Goal: Information Seeking & Learning: Learn about a topic

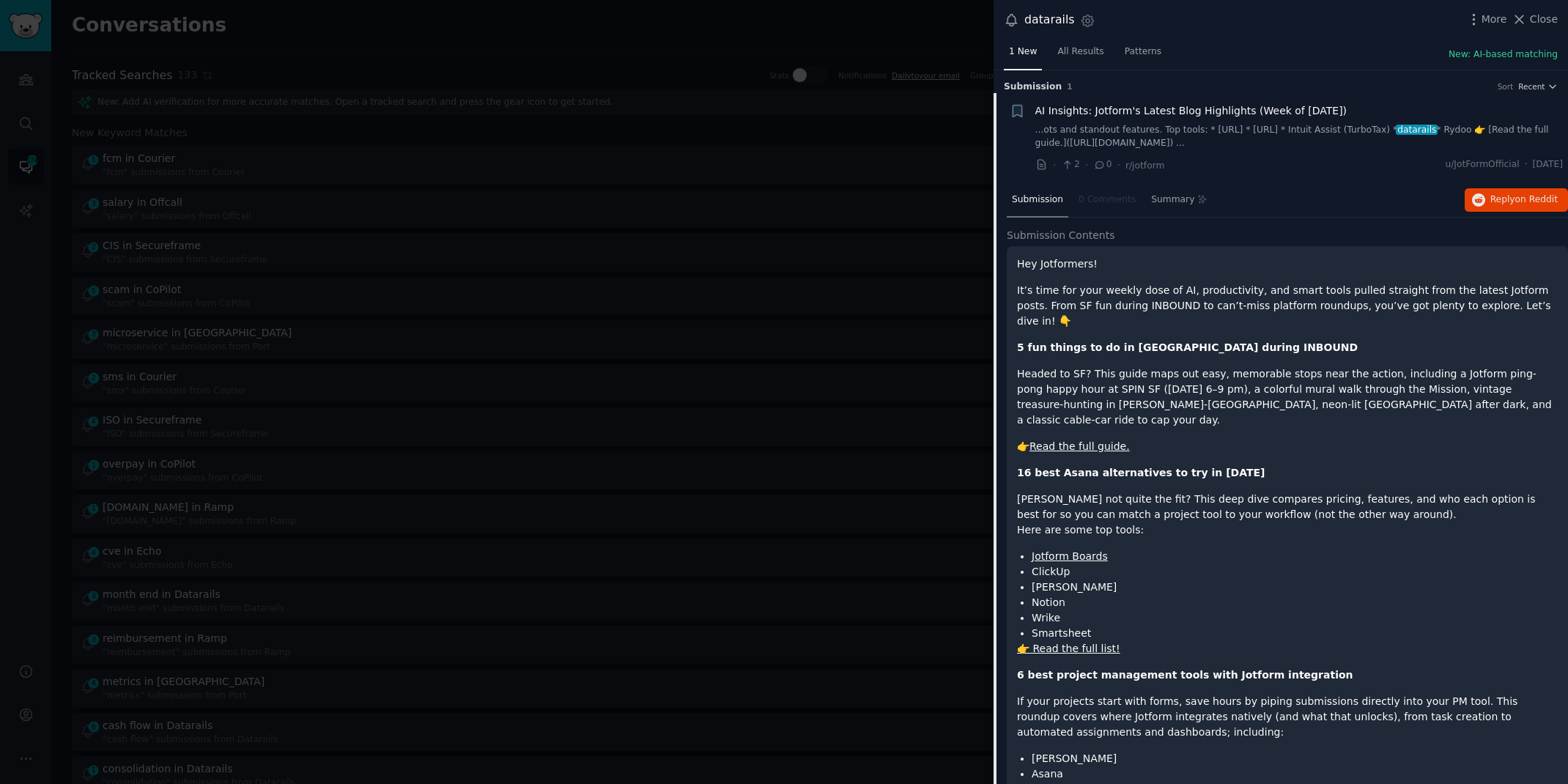
click at [652, 12] on div at bounding box center [784, 392] width 1568 height 784
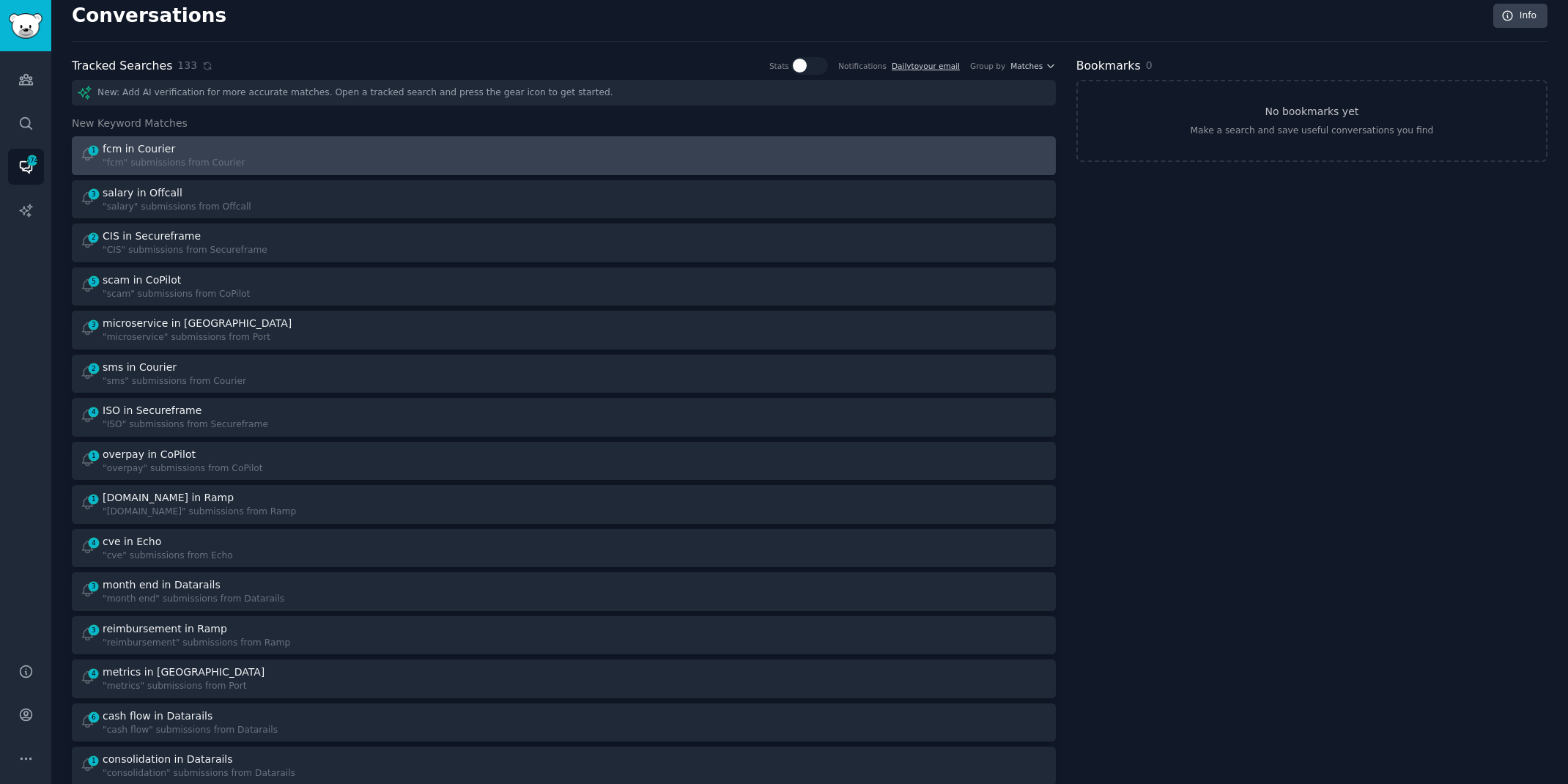
scroll to position [12, 0]
click at [649, 154] on div at bounding box center [810, 153] width 474 height 29
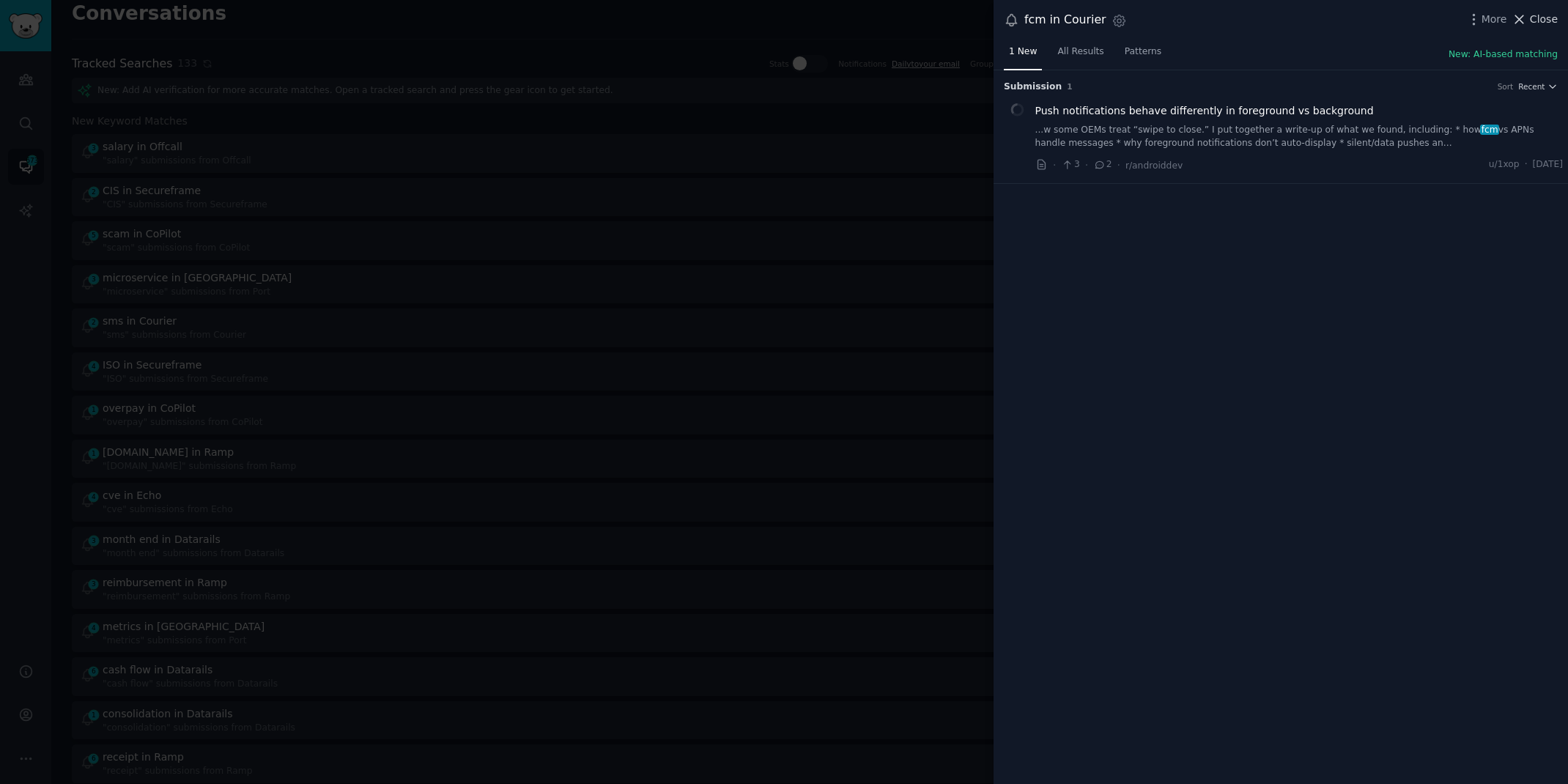
click at [1533, 13] on span "Close" at bounding box center [1543, 19] width 28 height 16
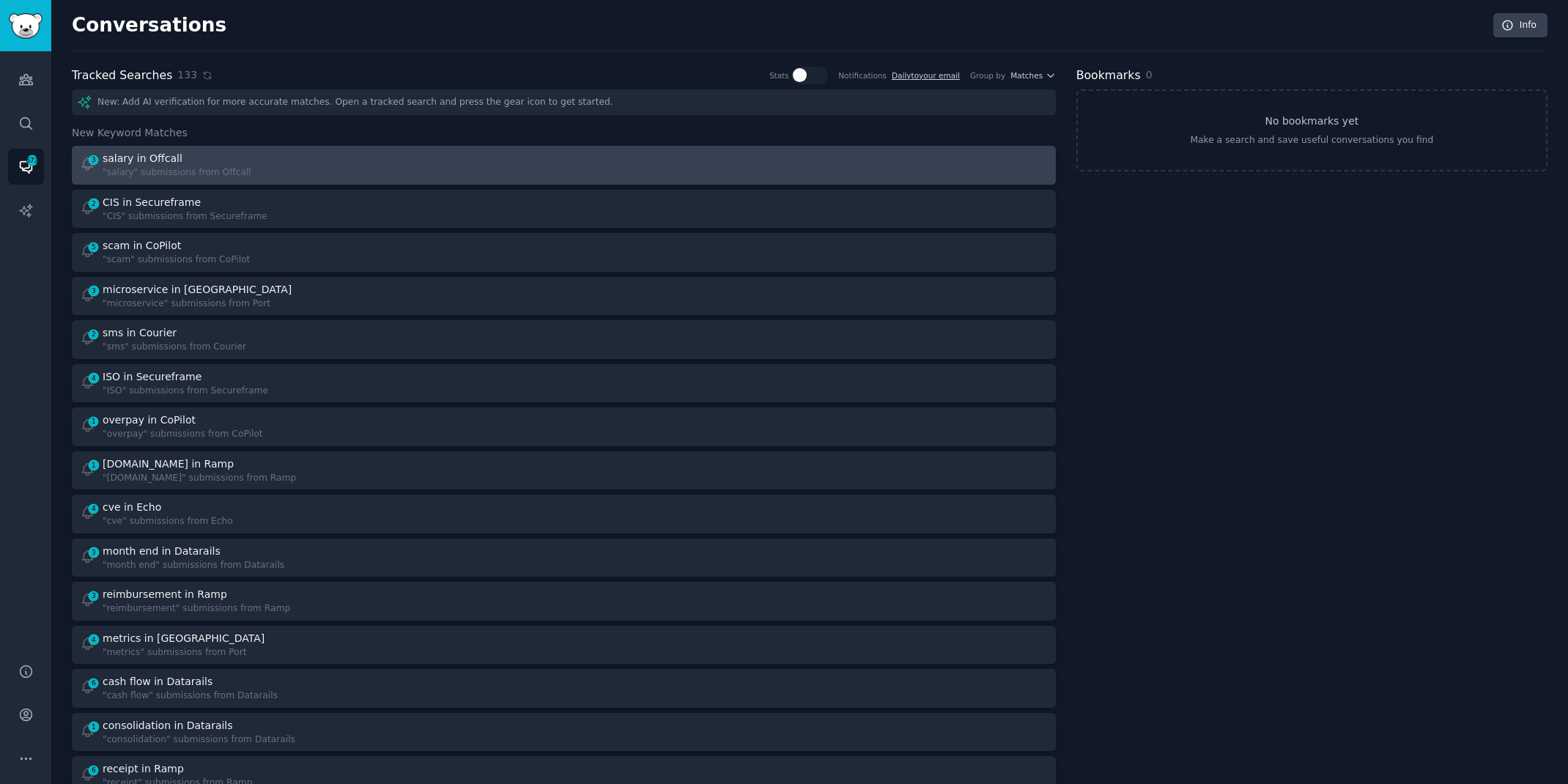
click at [217, 172] on div ""salary" submissions from Offcall" at bounding box center [177, 172] width 149 height 13
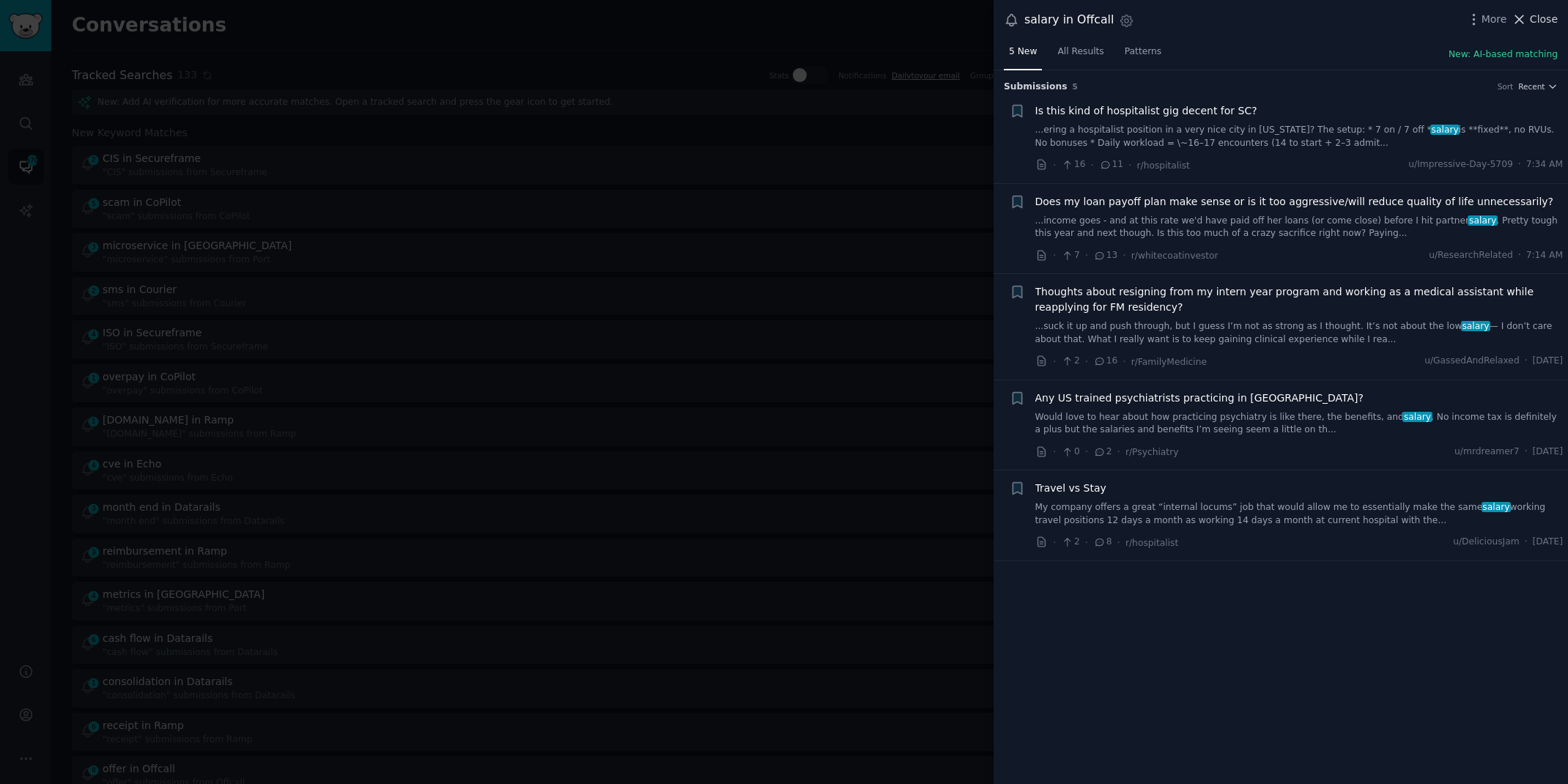
click at [1525, 16] on icon at bounding box center [1519, 19] width 16 height 16
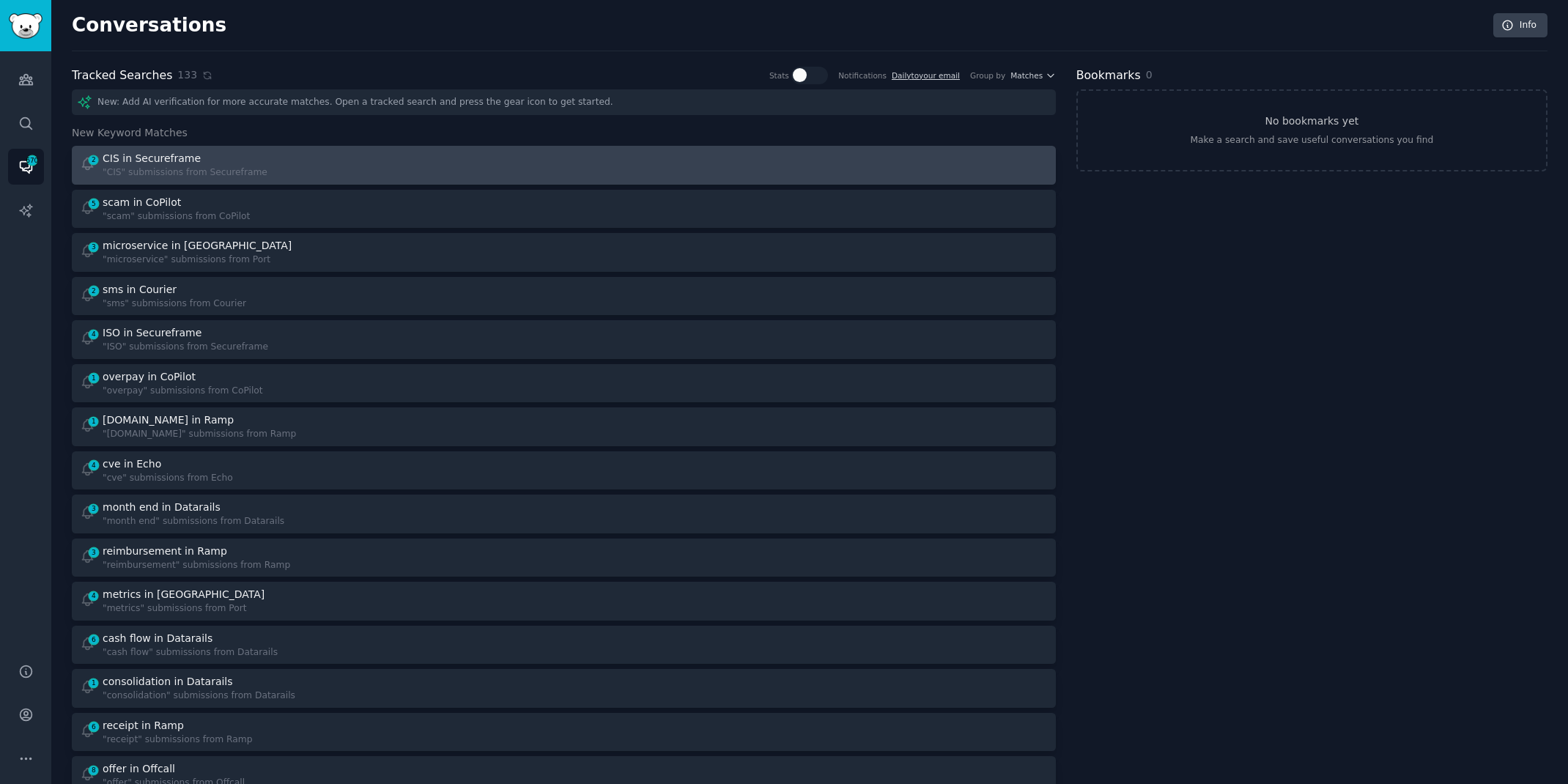
click at [375, 163] on div "2 CIS in Secureframe "CIS" submissions from Secureframe" at bounding box center [317, 165] width 474 height 29
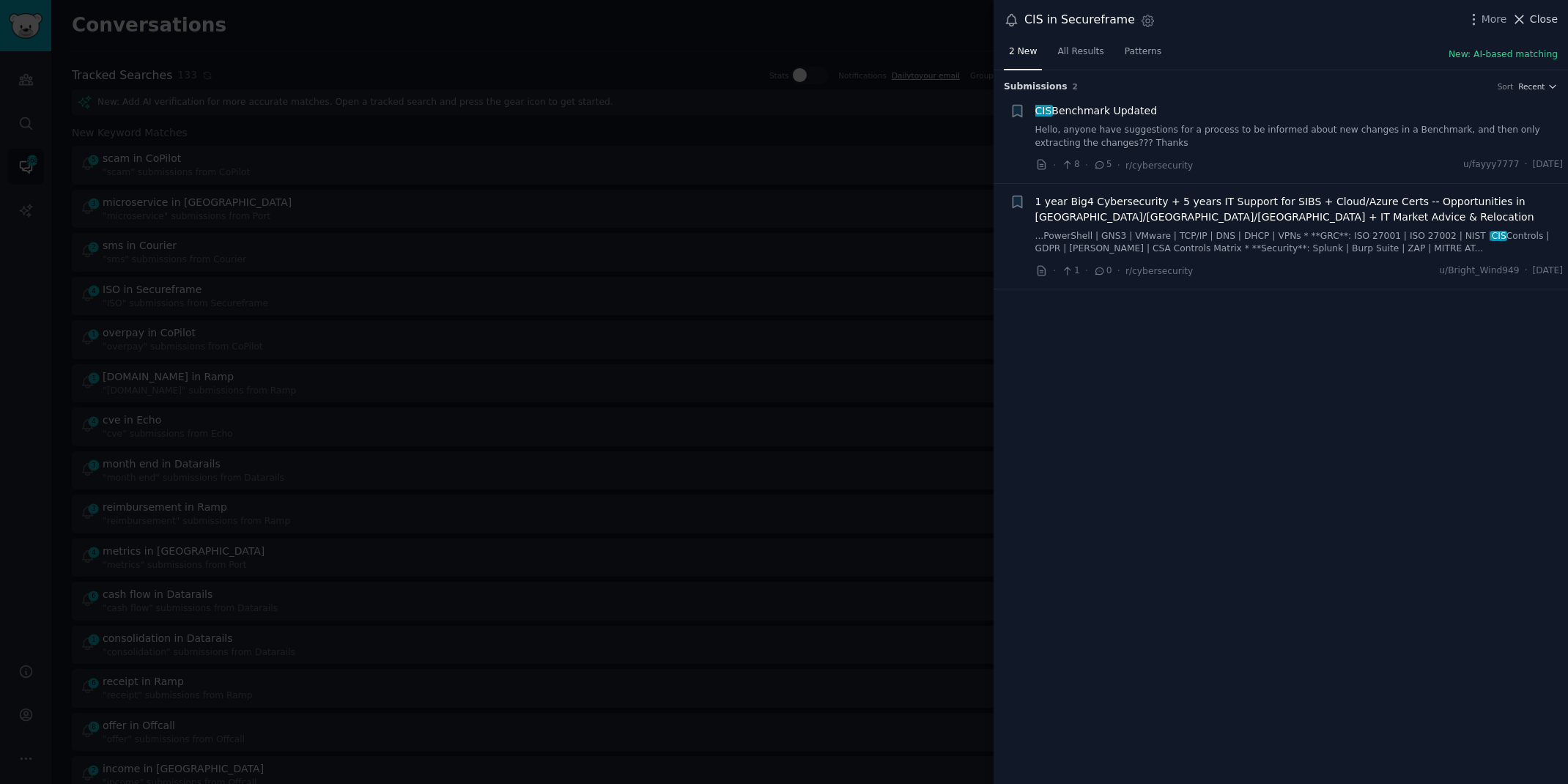
click at [1550, 26] on span "Close" at bounding box center [1543, 19] width 28 height 16
